Goal: Find specific page/section: Find specific page/section

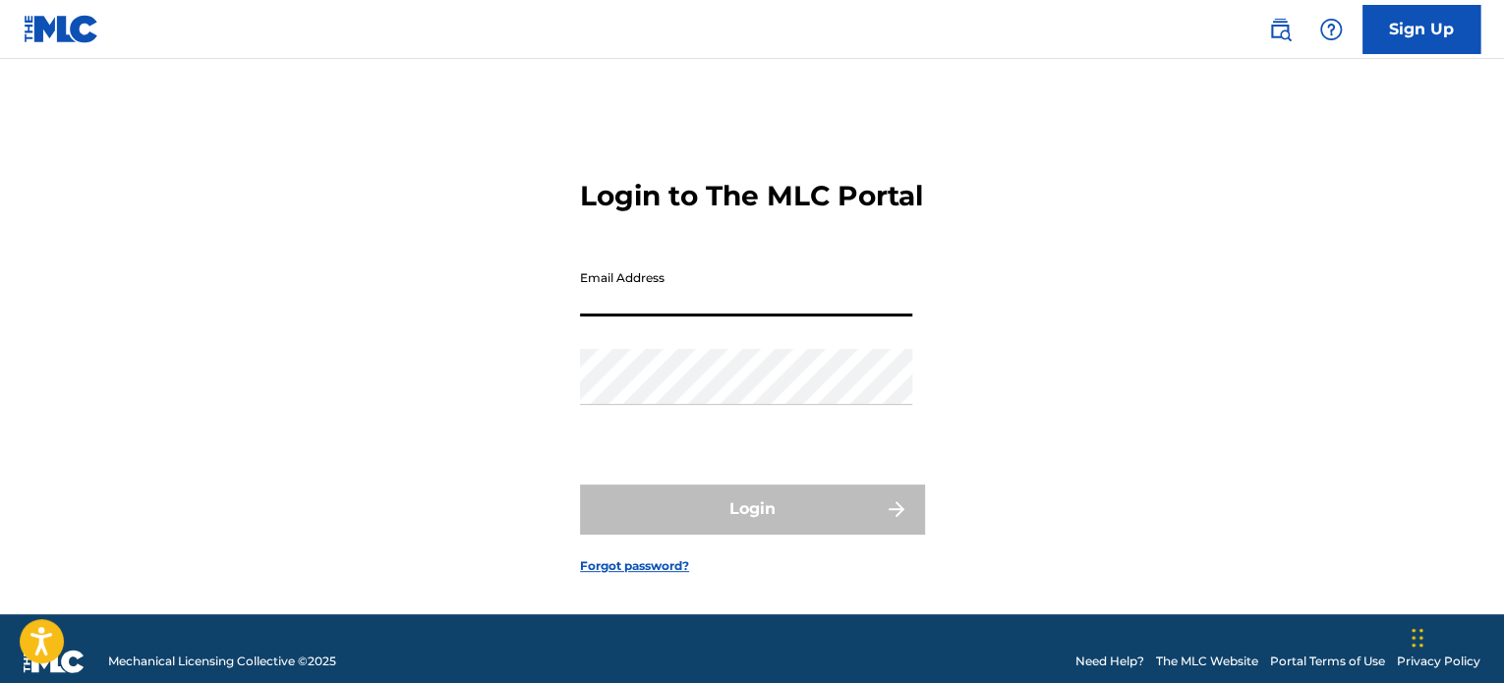
type input "[PERSON_NAME][EMAIL_ADDRESS][DOMAIN_NAME]"
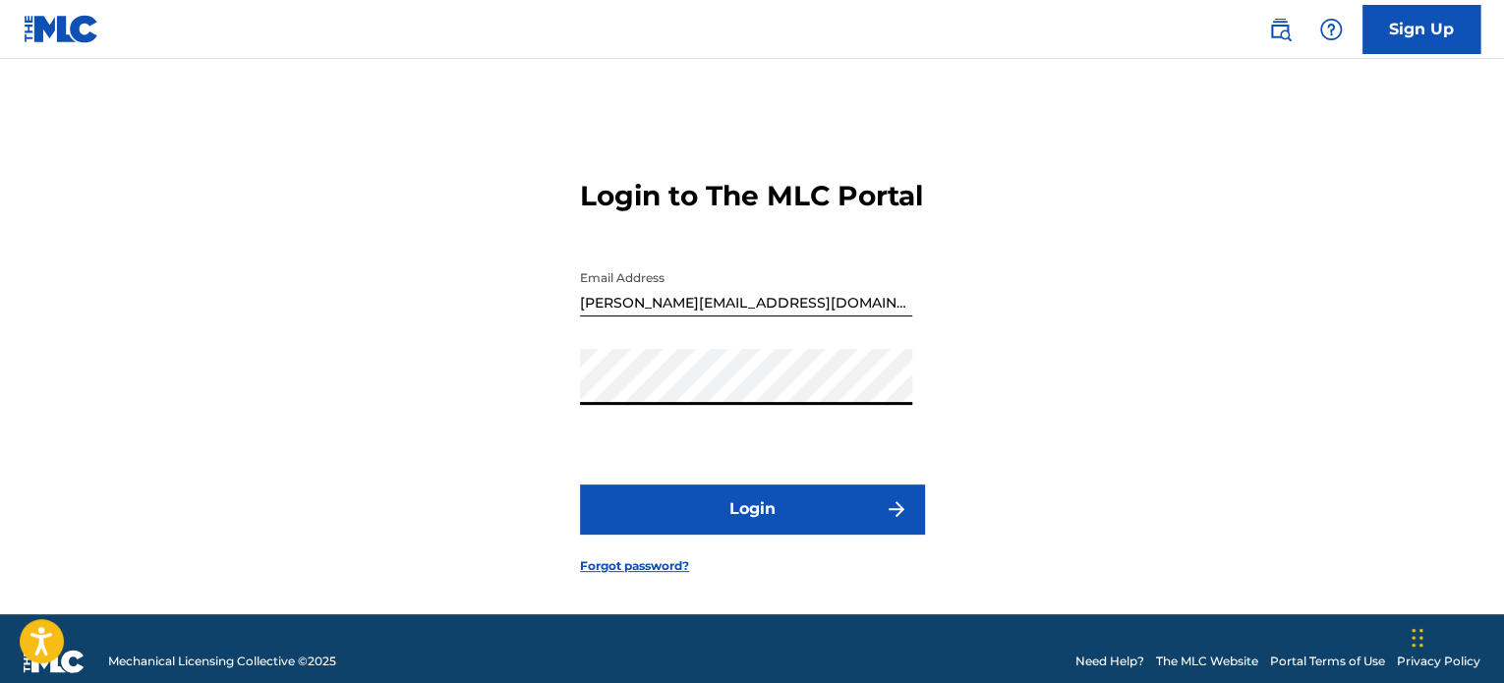
click at [580, 485] on button "Login" at bounding box center [752, 509] width 344 height 49
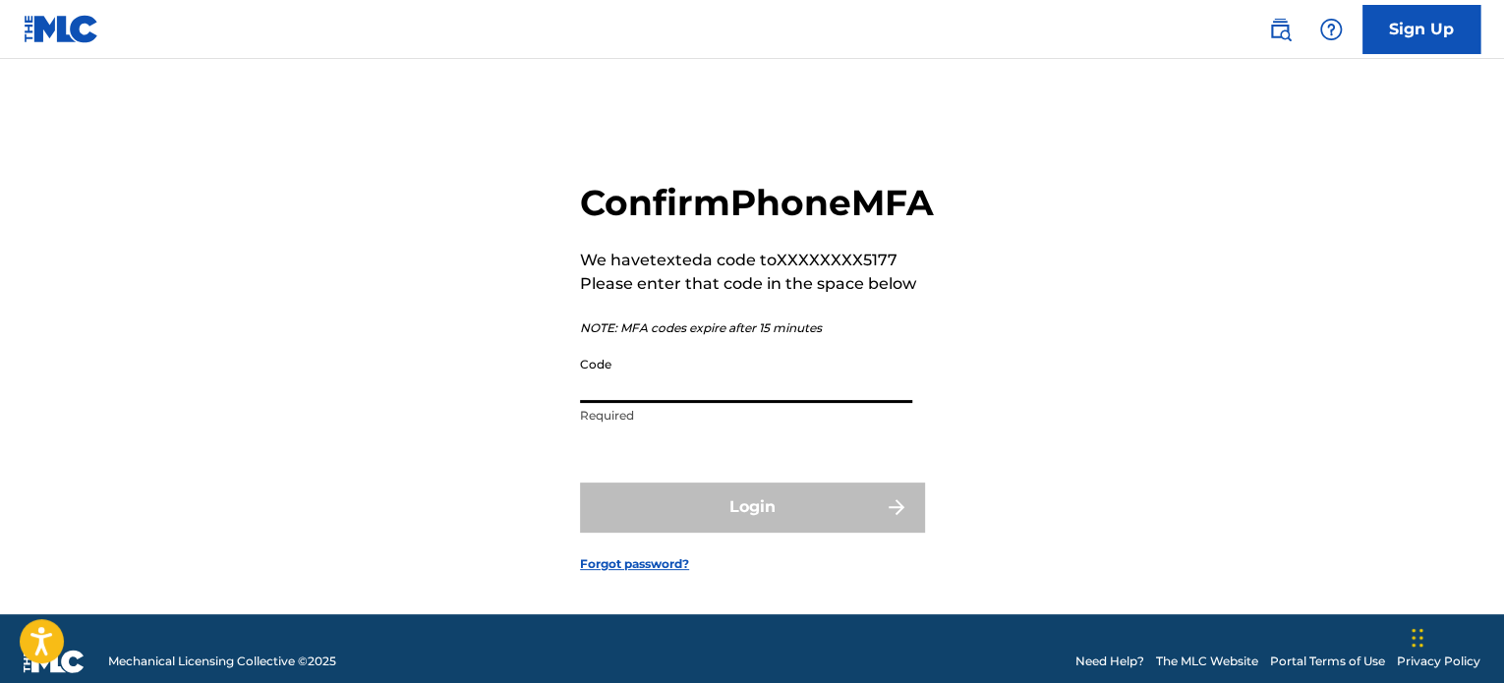
click at [633, 403] on input "Code" at bounding box center [746, 375] width 332 height 56
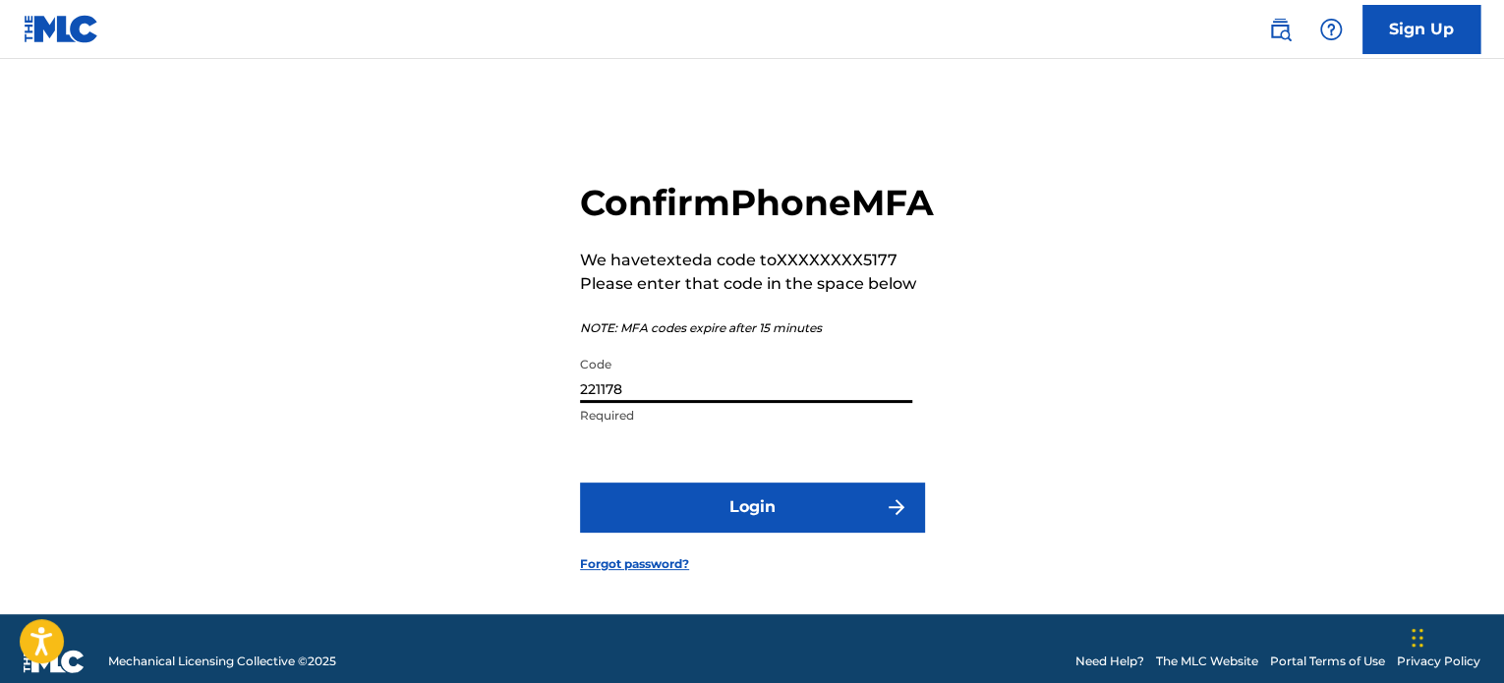
type input "221178"
click at [580, 483] on button "Login" at bounding box center [752, 507] width 344 height 49
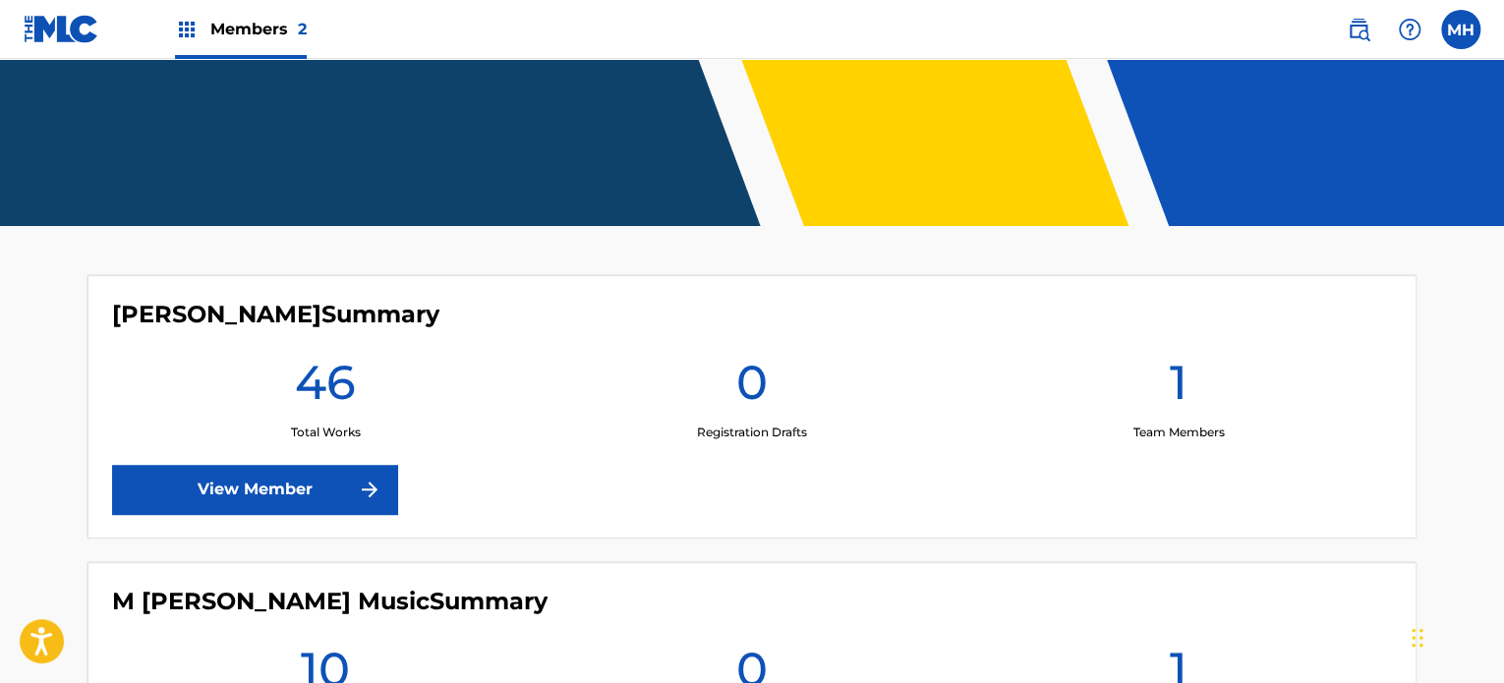
scroll to position [352, 0]
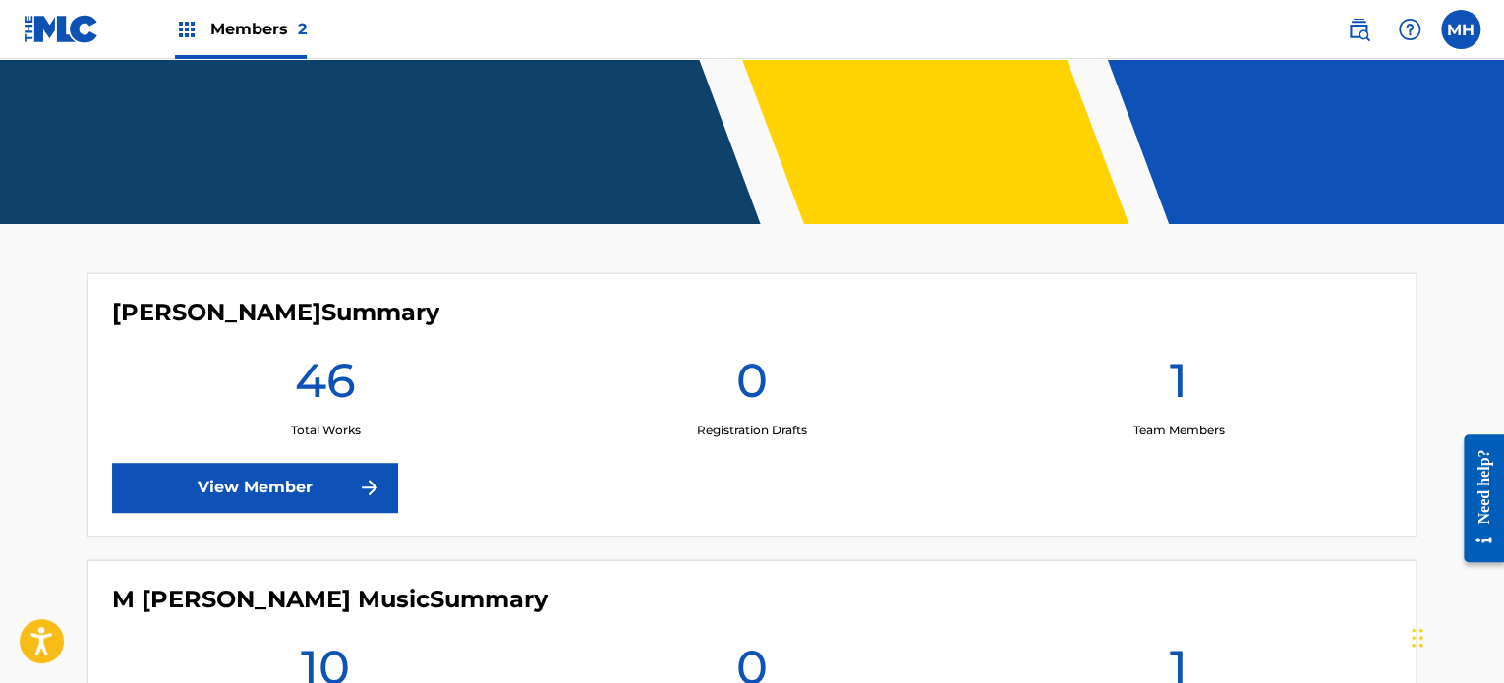
click at [322, 484] on link "View Member" at bounding box center [254, 487] width 285 height 49
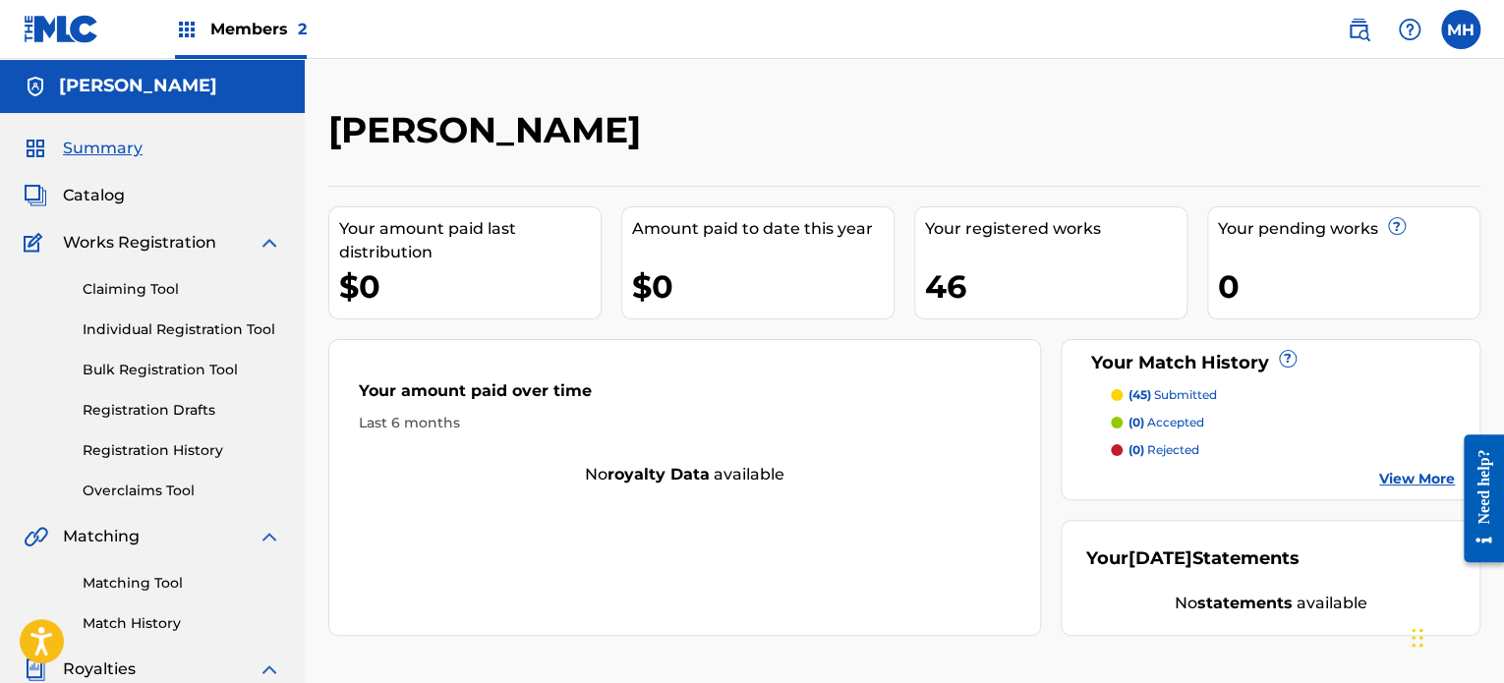
click at [271, 10] on div "Members 2" at bounding box center [241, 29] width 132 height 58
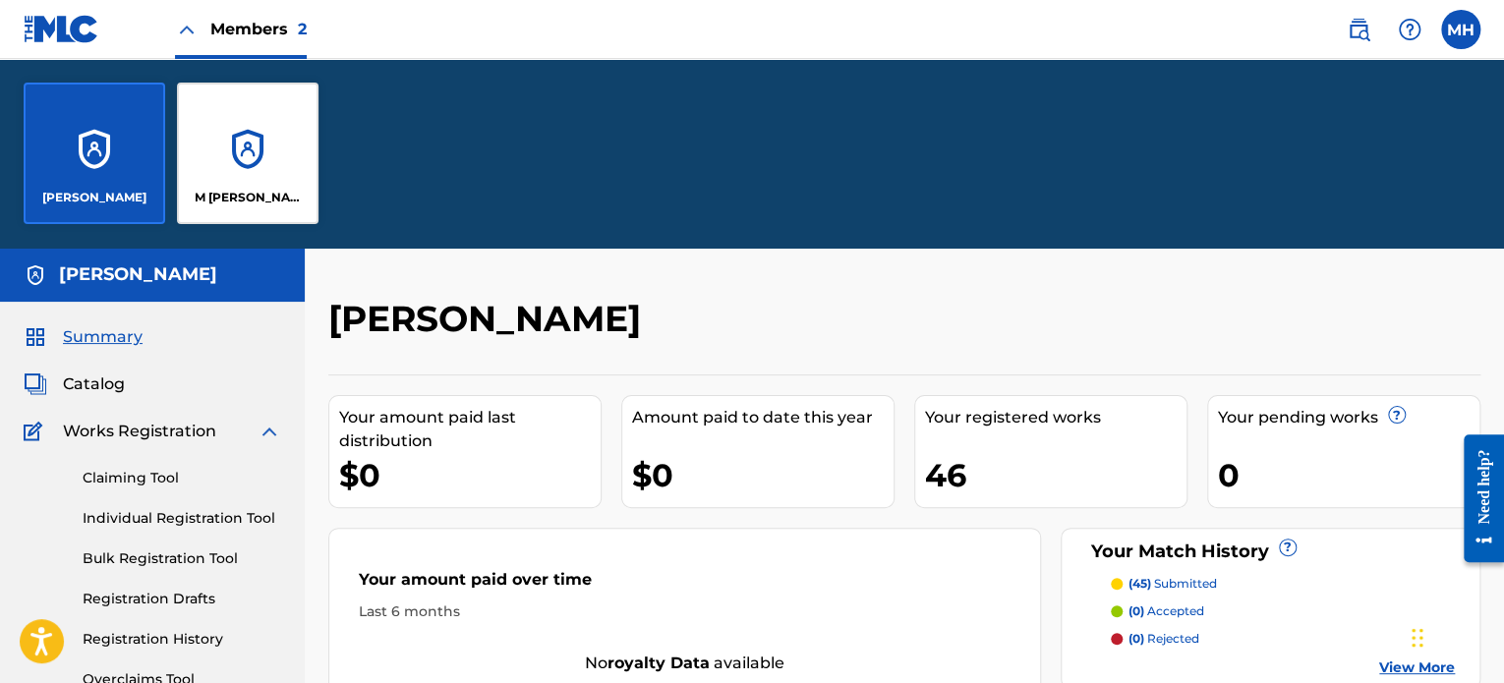
click at [241, 147] on div "M [PERSON_NAME] Music" at bounding box center [248, 154] width 142 height 142
